Goal: Information Seeking & Learning: Learn about a topic

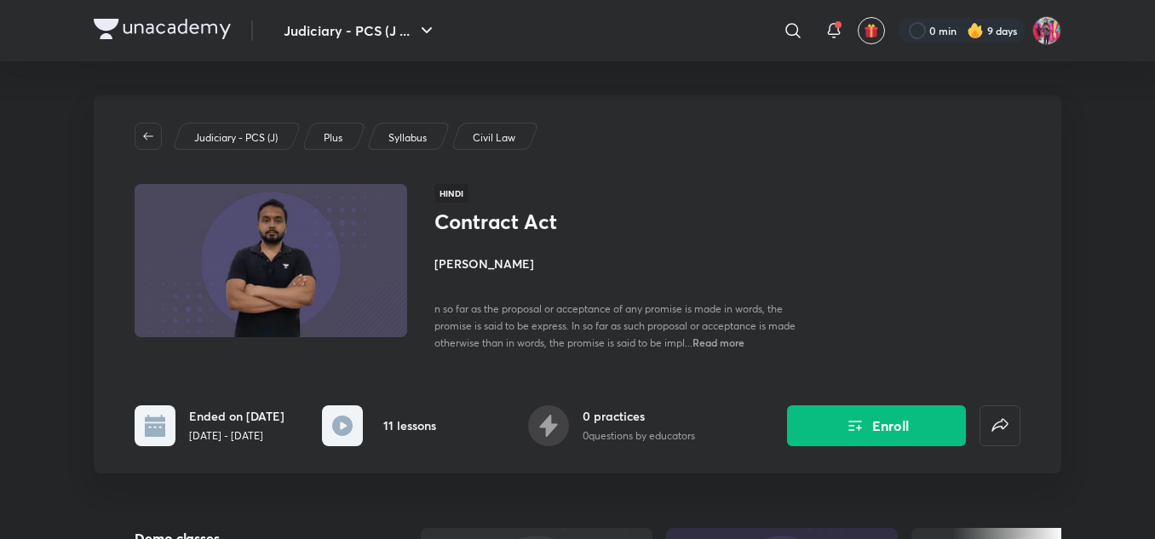
click at [200, 33] on img at bounding box center [162, 29] width 137 height 20
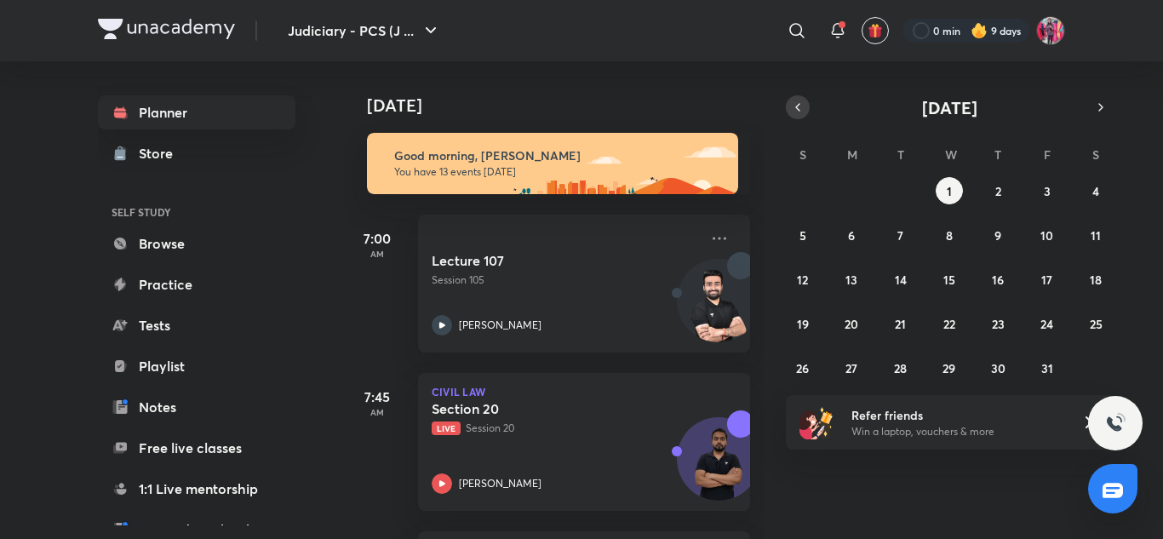
click at [797, 108] on icon "button" at bounding box center [797, 107] width 3 height 7
click at [956, 234] on button "10" at bounding box center [949, 234] width 27 height 27
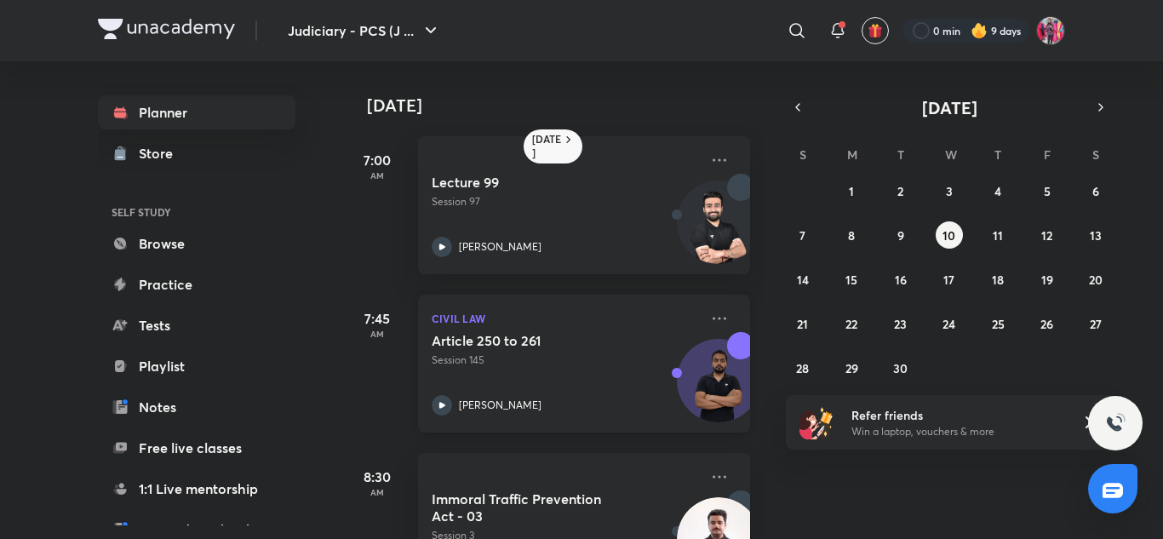
click at [629, 389] on div "Article 250 to 261 Session 145 [PERSON_NAME]" at bounding box center [565, 373] width 267 height 83
